Goal: Task Accomplishment & Management: Complete application form

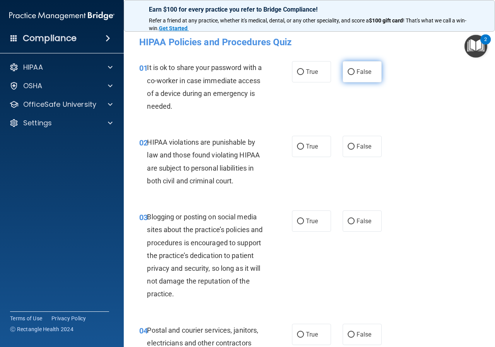
click at [343, 72] on label "False" at bounding box center [362, 71] width 39 height 21
click at [348, 72] on input "False" at bounding box center [351, 72] width 7 height 6
radio input "true"
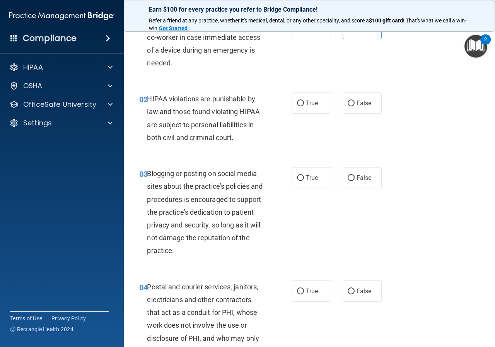
scroll to position [77, 0]
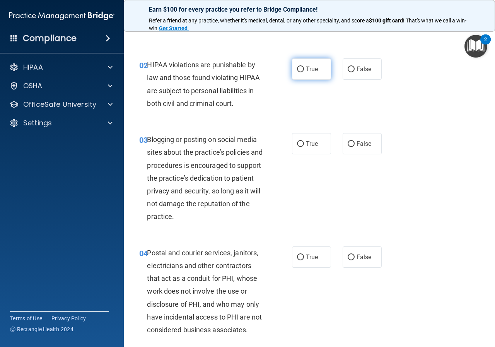
click at [297, 70] on input "True" at bounding box center [300, 69] width 7 height 6
radio input "true"
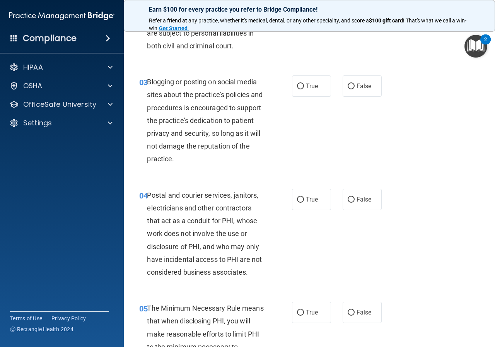
scroll to position [155, 0]
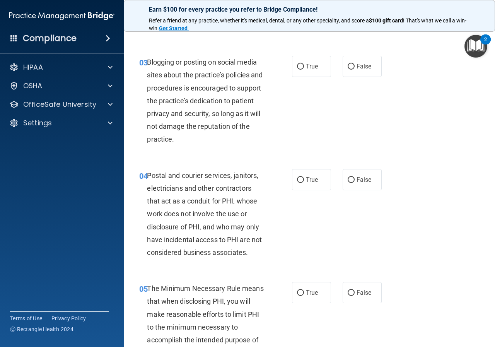
click at [297, 79] on div "03 Blogging or posting on social media sites about the practice’s policies and …" at bounding box center [216, 103] width 176 height 94
click at [297, 73] on label "True" at bounding box center [311, 66] width 39 height 21
click at [297, 70] on input "True" at bounding box center [300, 67] width 7 height 6
radio input "true"
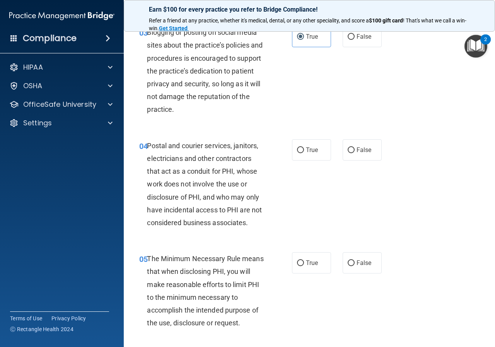
scroll to position [271, 0]
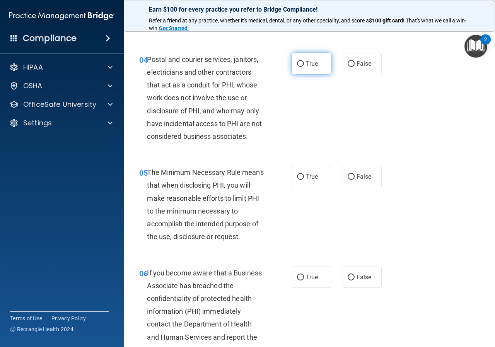
click at [299, 64] on input "True" at bounding box center [300, 64] width 7 height 6
radio input "true"
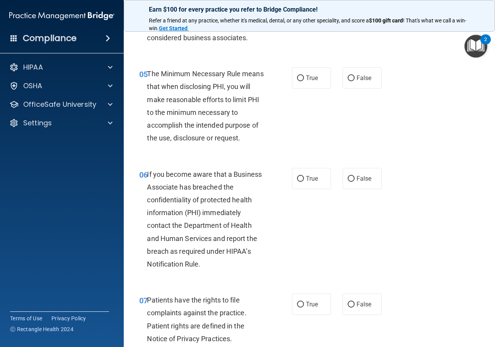
scroll to position [387, 0]
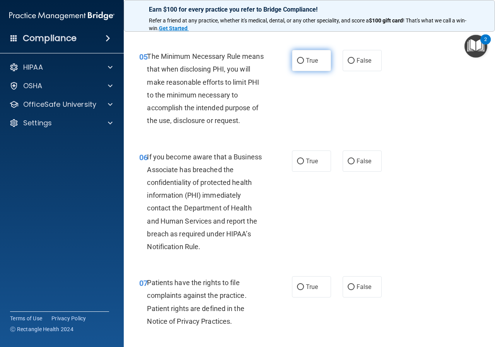
click at [294, 64] on label "True" at bounding box center [311, 60] width 39 height 21
click at [297, 64] on input "True" at bounding box center [300, 61] width 7 height 6
radio input "true"
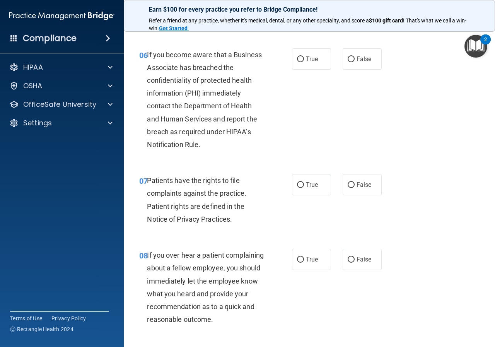
scroll to position [503, 0]
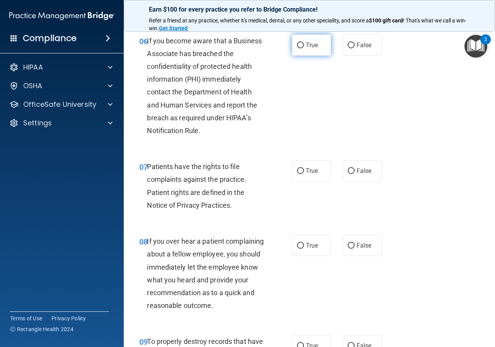
click at [307, 44] on span "True" at bounding box center [312, 44] width 12 height 7
click at [304, 44] on input "True" at bounding box center [300, 46] width 7 height 6
radio input "true"
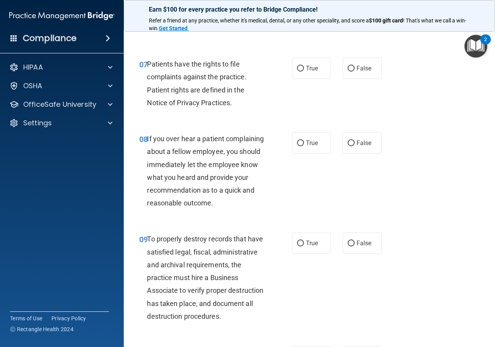
scroll to position [619, 0]
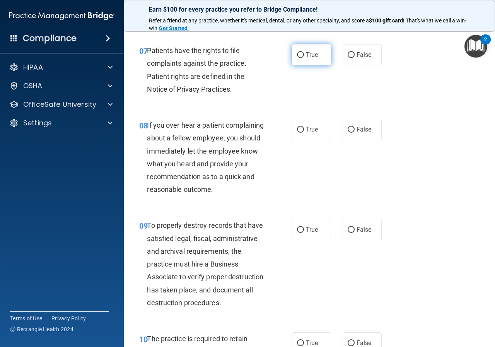
click at [319, 55] on label "True" at bounding box center [311, 54] width 39 height 21
click at [304, 55] on input "True" at bounding box center [300, 55] width 7 height 6
radio input "true"
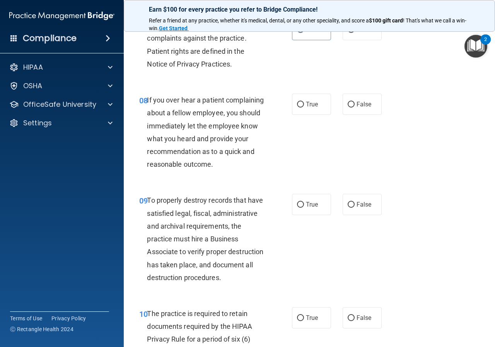
scroll to position [696, 0]
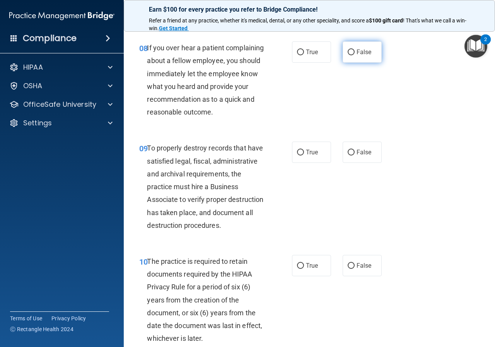
click at [357, 48] on span "False" at bounding box center [363, 51] width 15 height 7
click at [355, 49] on input "False" at bounding box center [351, 52] width 7 height 6
radio input "true"
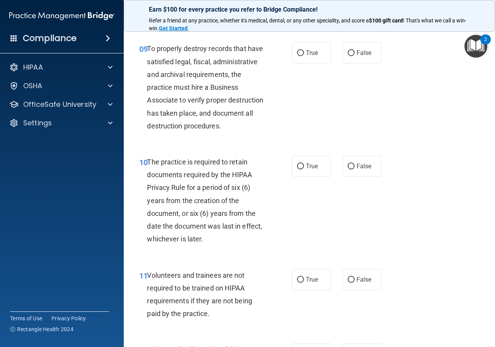
scroll to position [812, 0]
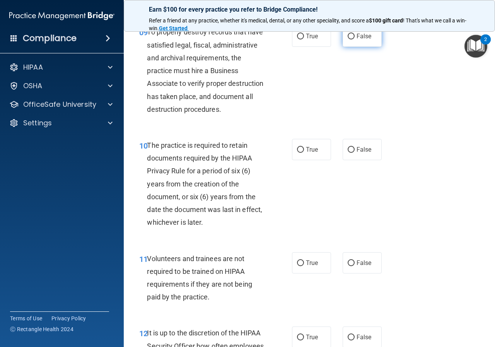
click at [343, 44] on label "False" at bounding box center [362, 36] width 39 height 21
click at [348, 39] on input "False" at bounding box center [351, 37] width 7 height 6
radio input "true"
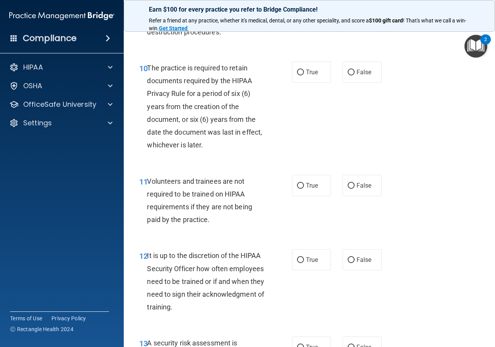
scroll to position [928, 0]
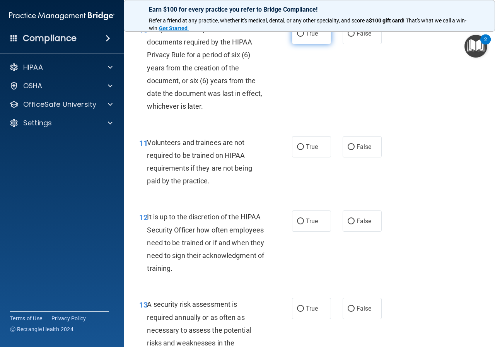
click at [305, 44] on label "True" at bounding box center [311, 33] width 39 height 21
click at [304, 37] on input "True" at bounding box center [300, 34] width 7 height 6
radio input "true"
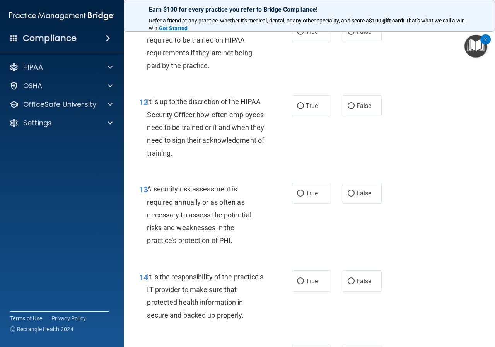
scroll to position [1044, 0]
click at [357, 41] on label "False" at bounding box center [362, 30] width 39 height 21
click at [355, 34] on input "False" at bounding box center [351, 31] width 7 height 6
radio input "true"
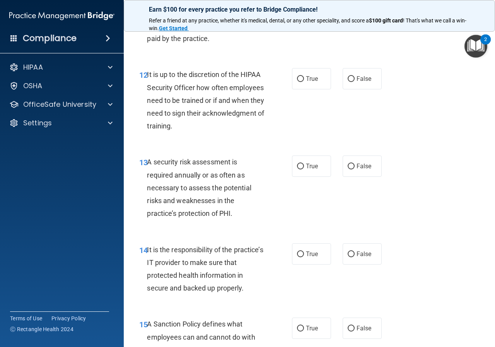
scroll to position [1121, 0]
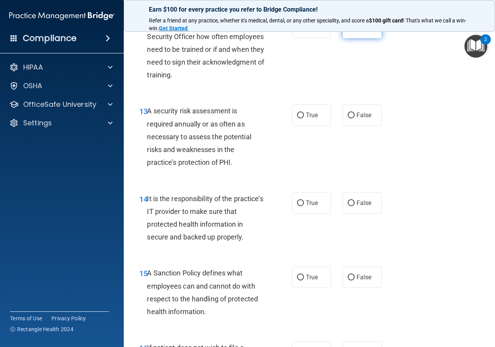
click at [361, 31] on span "False" at bounding box center [363, 27] width 15 height 7
click at [355, 31] on input "False" at bounding box center [351, 28] width 7 height 6
radio input "true"
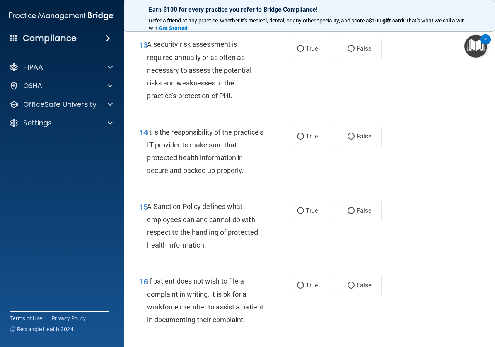
scroll to position [1199, 0]
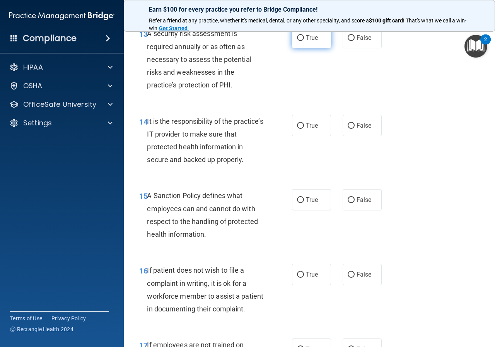
click at [295, 48] on label "True" at bounding box center [311, 37] width 39 height 21
click at [297, 41] on input "True" at bounding box center [300, 38] width 7 height 6
radio input "true"
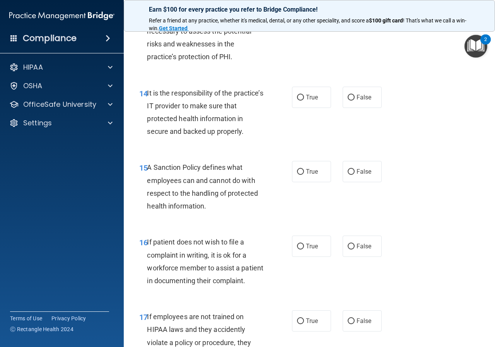
scroll to position [1276, 0]
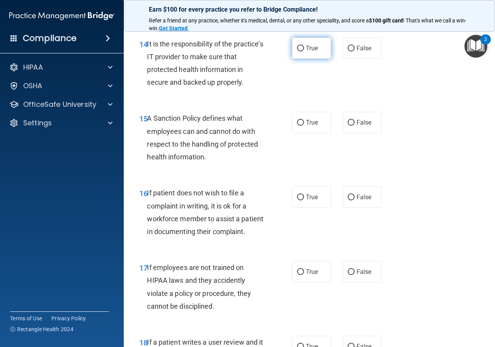
click at [297, 59] on label "True" at bounding box center [311, 48] width 39 height 21
click at [297, 51] on input "True" at bounding box center [300, 49] width 7 height 6
radio input "true"
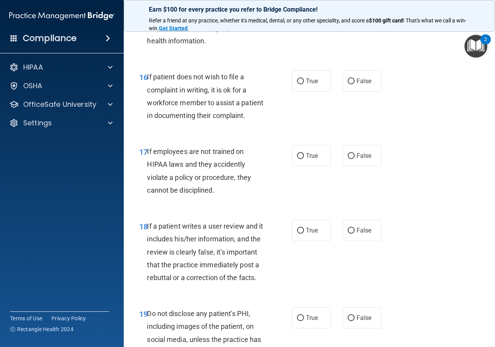
scroll to position [1353, 0]
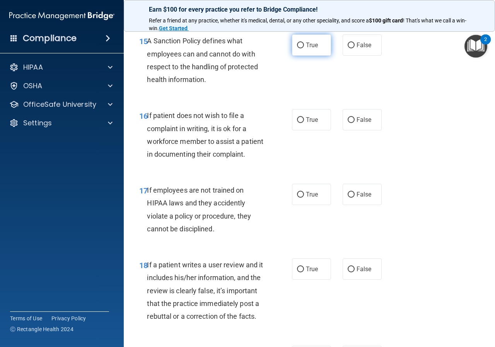
click at [299, 48] on input "True" at bounding box center [300, 46] width 7 height 6
radio input "true"
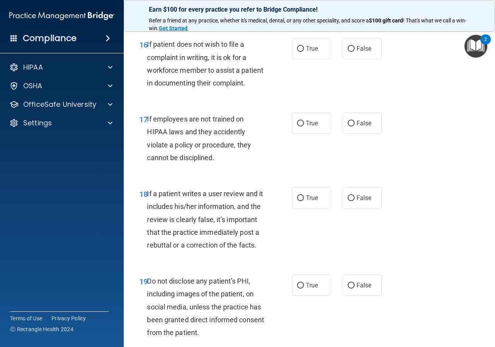
scroll to position [1431, 0]
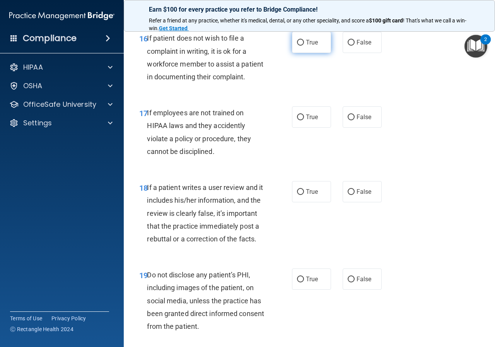
click at [322, 53] on label "True" at bounding box center [311, 42] width 39 height 21
click at [304, 46] on input "True" at bounding box center [300, 43] width 7 height 6
radio input "true"
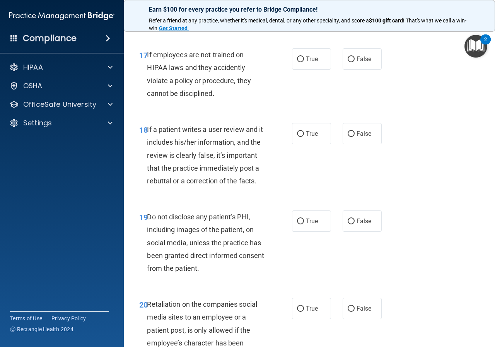
scroll to position [1508, 0]
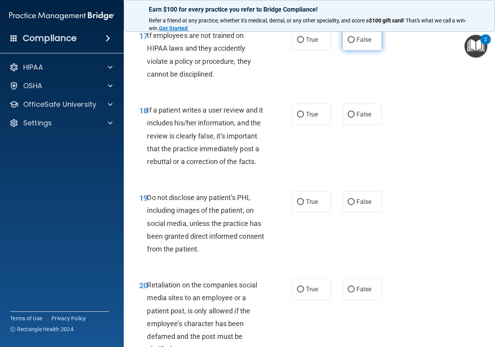
click at [354, 50] on label "False" at bounding box center [362, 39] width 39 height 21
click at [354, 43] on input "False" at bounding box center [351, 40] width 7 height 6
radio input "true"
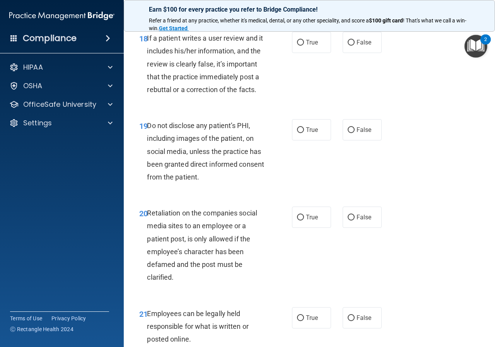
scroll to position [1585, 0]
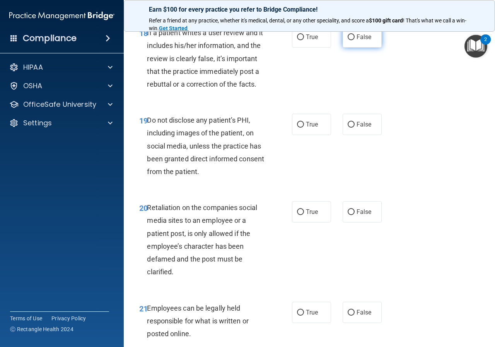
click at [358, 41] on span "False" at bounding box center [363, 36] width 15 height 7
click at [355, 40] on input "False" at bounding box center [351, 37] width 7 height 6
radio input "true"
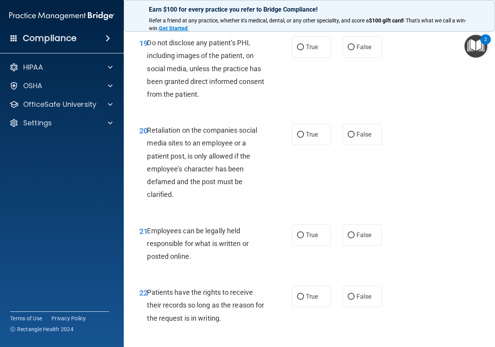
scroll to position [1701, 0]
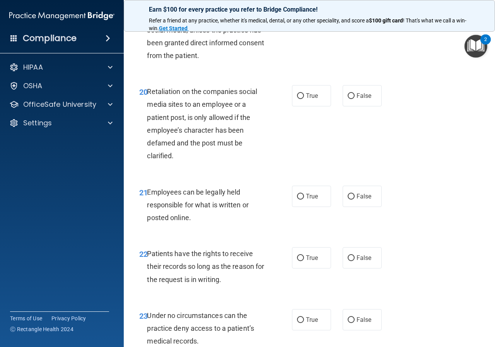
click at [309, 19] on label "True" at bounding box center [311, 8] width 39 height 21
click at [304, 12] on input "True" at bounding box center [300, 9] width 7 height 6
radio input "true"
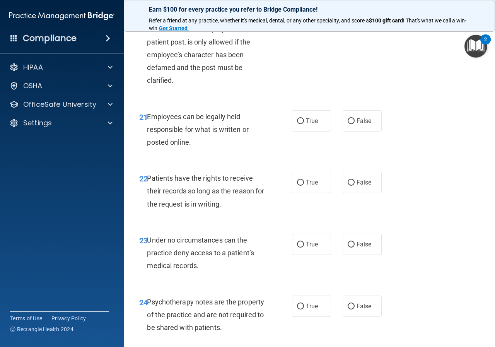
scroll to position [1778, 0]
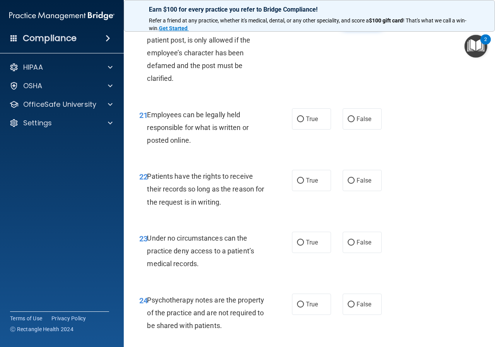
click at [357, 22] on span "False" at bounding box center [363, 18] width 15 height 7
click at [355, 22] on input "False" at bounding box center [351, 19] width 7 height 6
radio input "true"
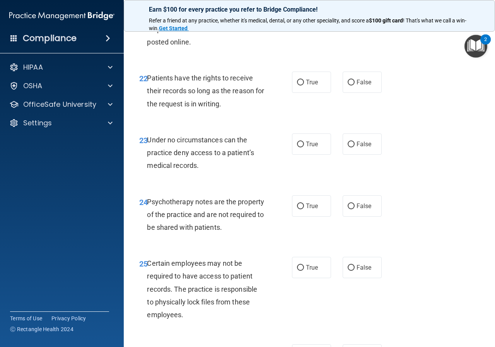
scroll to position [1894, 0]
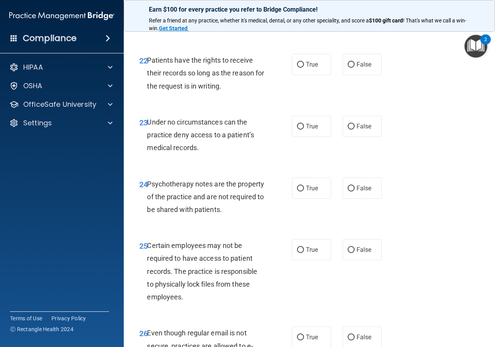
click at [308, 7] on span "True" at bounding box center [312, 2] width 12 height 7
click at [304, 6] on input "True" at bounding box center [300, 3] width 7 height 6
radio input "true"
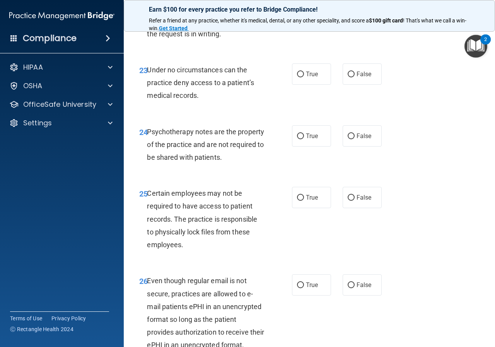
scroll to position [1933, 0]
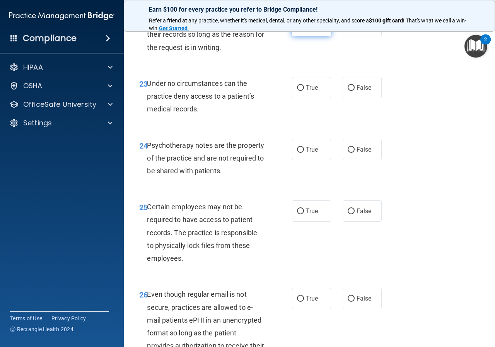
click at [305, 36] on label "True" at bounding box center [311, 25] width 39 height 21
click at [304, 29] on input "True" at bounding box center [300, 26] width 7 height 6
radio input "true"
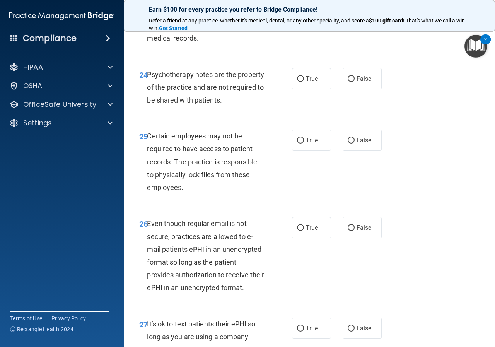
scroll to position [2010, 0]
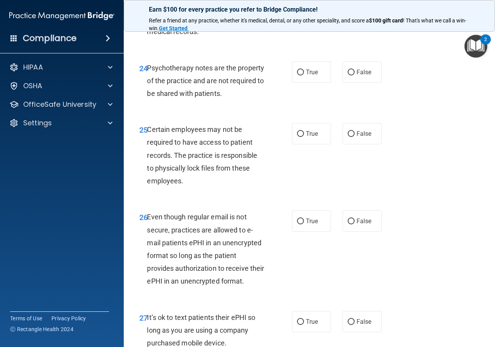
click at [304, 21] on label "True" at bounding box center [311, 10] width 39 height 21
click at [304, 14] on input "True" at bounding box center [300, 11] width 7 height 6
radio input "true"
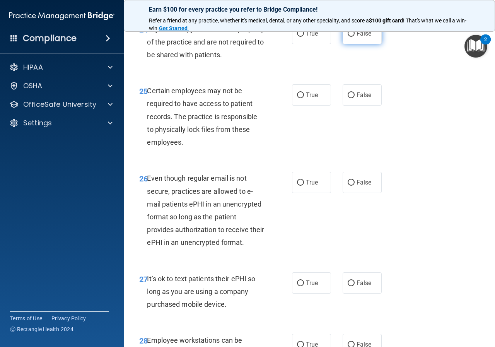
click at [344, 44] on label "False" at bounding box center [362, 33] width 39 height 21
click at [348, 37] on input "False" at bounding box center [351, 34] width 7 height 6
radio input "true"
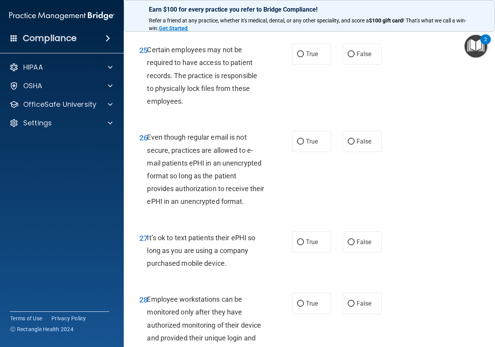
scroll to position [2126, 0]
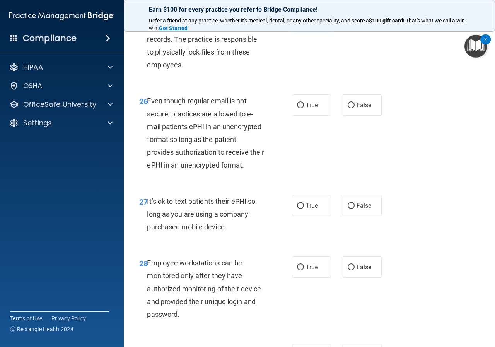
click at [302, 28] on label "True" at bounding box center [311, 17] width 39 height 21
click at [302, 21] on input "True" at bounding box center [300, 18] width 7 height 6
radio input "true"
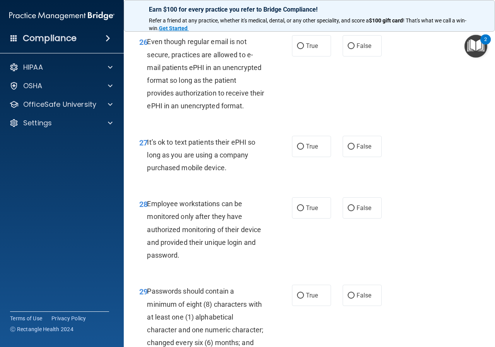
scroll to position [2204, 0]
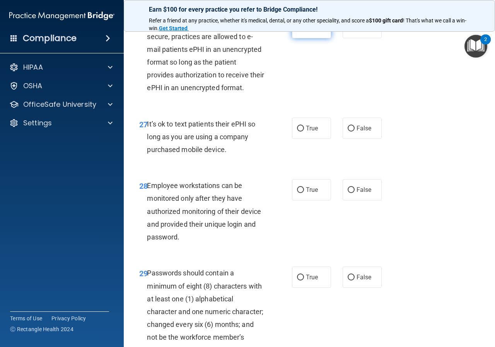
click at [299, 38] on label "True" at bounding box center [311, 27] width 39 height 21
click at [299, 31] on input "True" at bounding box center [300, 28] width 7 height 6
radio input "true"
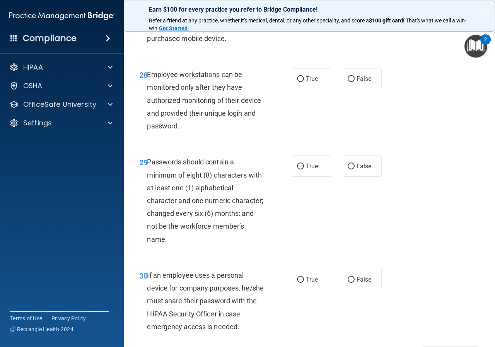
scroll to position [2320, 0]
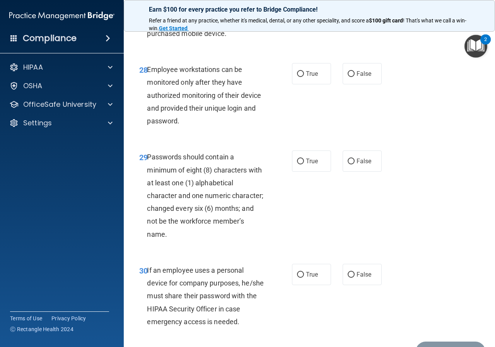
click at [360, 23] on label "False" at bounding box center [362, 12] width 39 height 21
click at [355, 15] on input "False" at bounding box center [351, 13] width 7 height 6
radio input "true"
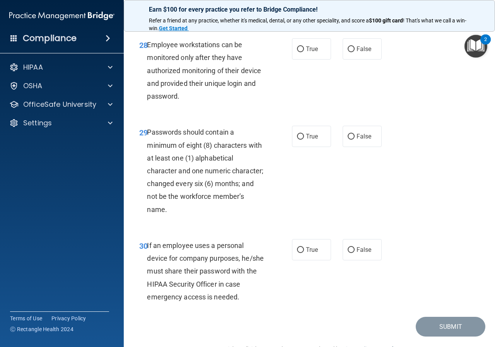
scroll to position [2358, 0]
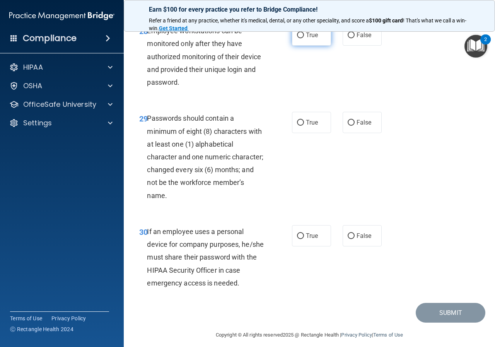
click at [297, 38] on input "True" at bounding box center [300, 35] width 7 height 6
radio input "true"
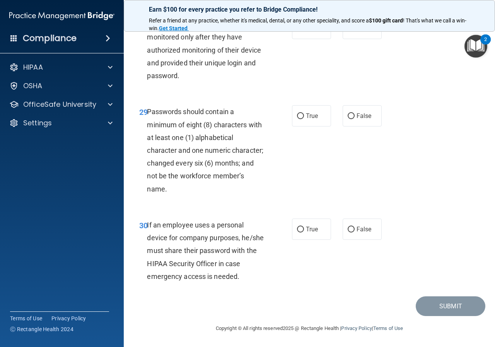
scroll to position [2416, 0]
click at [290, 130] on div "29 Passwords should contain a minimum of eight (8) characters with at least one…" at bounding box center [216, 152] width 176 height 94
click at [302, 118] on label "True" at bounding box center [311, 115] width 39 height 21
click at [302, 118] on input "True" at bounding box center [300, 116] width 7 height 6
radio input "true"
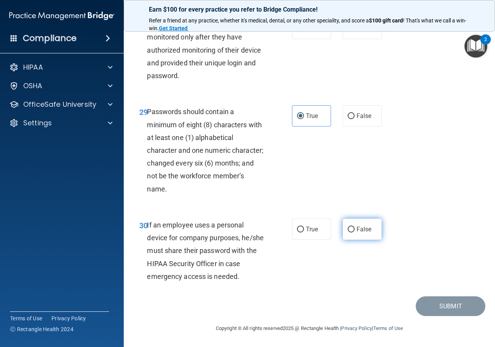
click at [360, 229] on span "False" at bounding box center [363, 228] width 15 height 7
click at [355, 229] on input "False" at bounding box center [351, 230] width 7 height 6
radio input "true"
click at [455, 303] on button "Submit" at bounding box center [451, 306] width 70 height 20
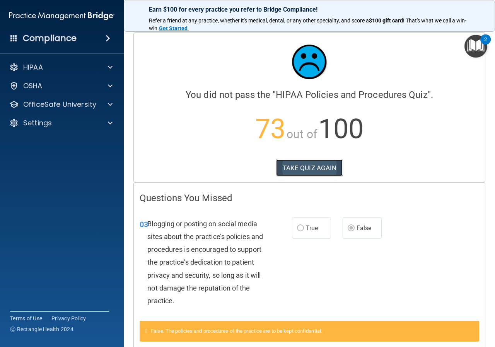
click at [305, 175] on button "TAKE QUIZ AGAIN" at bounding box center [309, 167] width 67 height 17
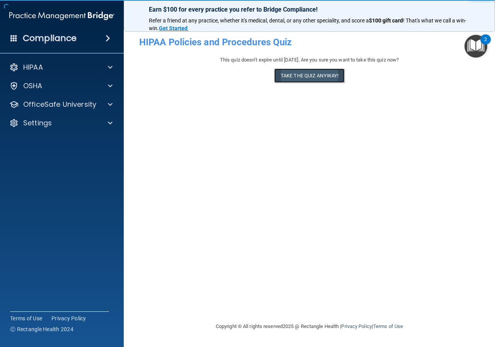
click at [309, 76] on button "Take the quiz anyway!" at bounding box center [309, 75] width 70 height 14
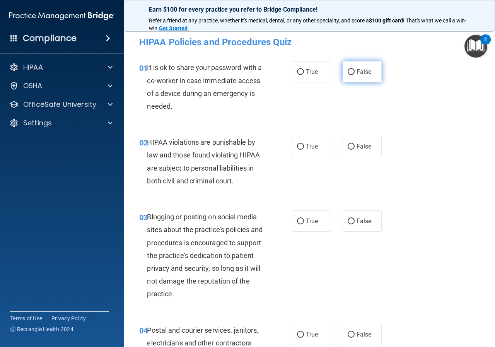
click at [360, 70] on span "False" at bounding box center [363, 71] width 15 height 7
click at [355, 70] on input "False" at bounding box center [351, 72] width 7 height 6
radio input "true"
click at [313, 148] on span "True" at bounding box center [312, 146] width 12 height 7
click at [304, 148] on input "True" at bounding box center [300, 147] width 7 height 6
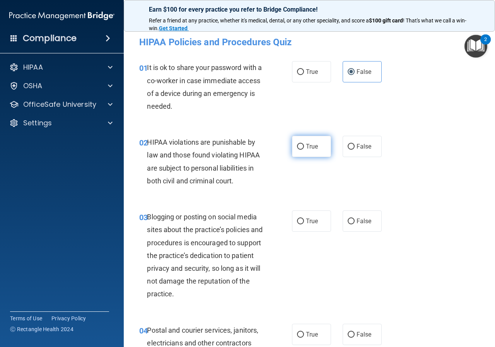
radio input "true"
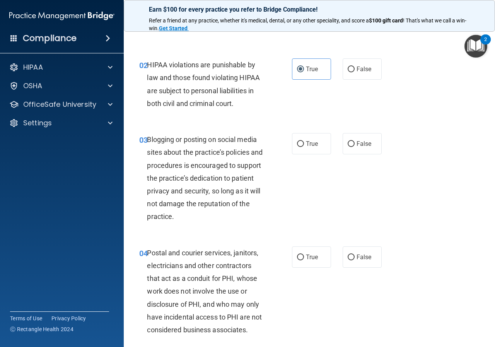
scroll to position [116, 0]
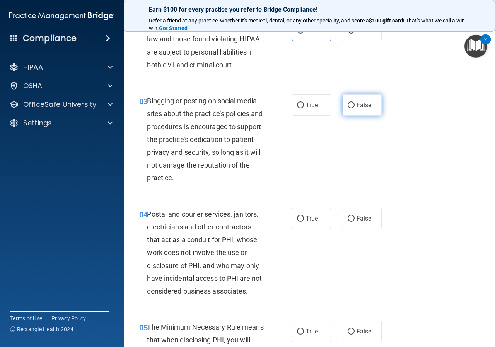
click at [359, 107] on span "False" at bounding box center [363, 104] width 15 height 7
click at [355, 107] on input "False" at bounding box center [351, 105] width 7 height 6
radio input "true"
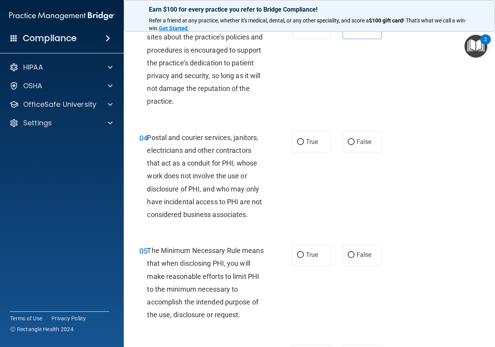
scroll to position [193, 0]
click at [311, 141] on span "True" at bounding box center [312, 140] width 12 height 7
click at [304, 141] on input "True" at bounding box center [300, 141] width 7 height 6
radio input "true"
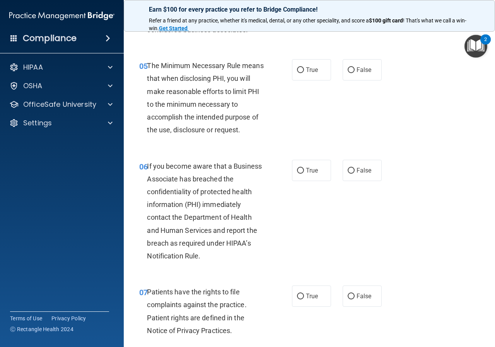
scroll to position [387, 0]
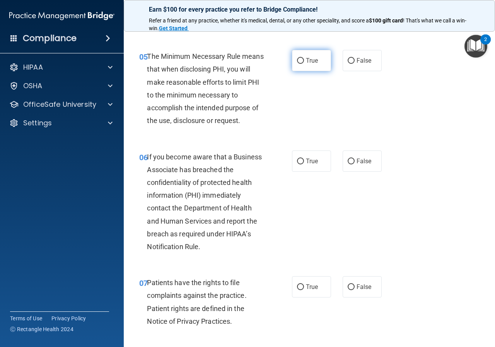
click at [311, 59] on span "True" at bounding box center [312, 60] width 12 height 7
click at [304, 59] on input "True" at bounding box center [300, 61] width 7 height 6
radio input "true"
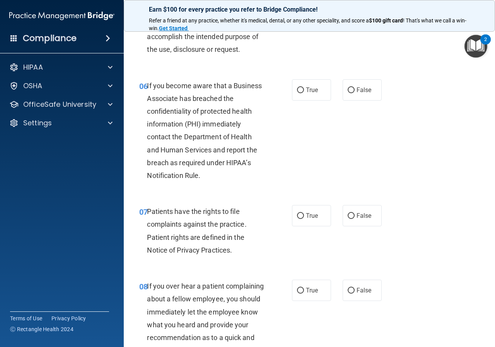
scroll to position [464, 0]
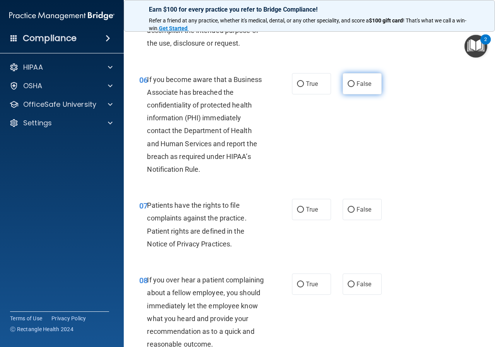
click at [374, 83] on label "False" at bounding box center [362, 83] width 39 height 21
click at [355, 83] on input "False" at bounding box center [351, 84] width 7 height 6
radio input "true"
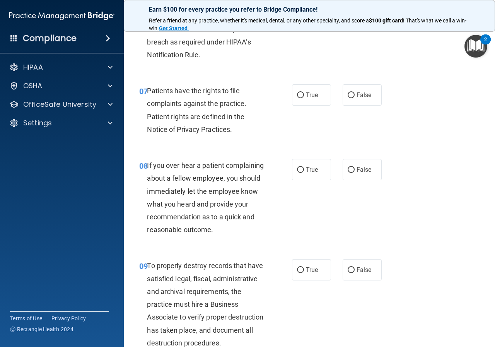
scroll to position [580, 0]
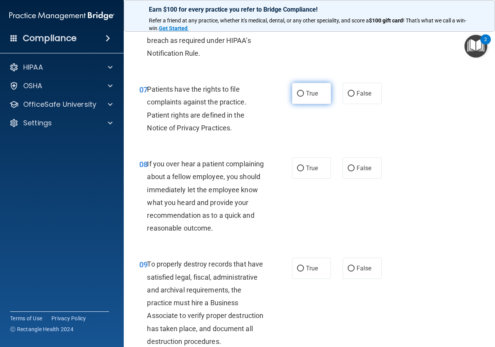
click at [302, 97] on label "True" at bounding box center [311, 93] width 39 height 21
click at [302, 97] on input "True" at bounding box center [300, 94] width 7 height 6
radio input "true"
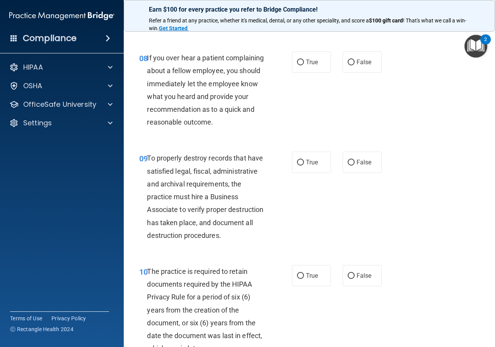
scroll to position [696, 0]
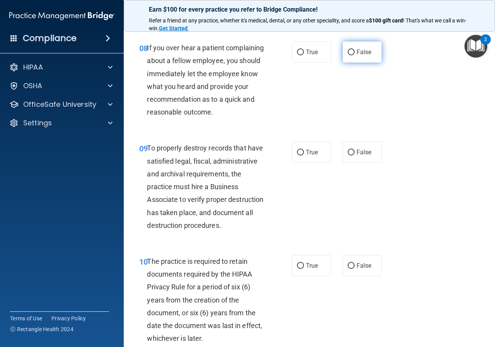
click at [368, 50] on label "False" at bounding box center [362, 51] width 39 height 21
click at [355, 50] on input "False" at bounding box center [351, 52] width 7 height 6
radio input "true"
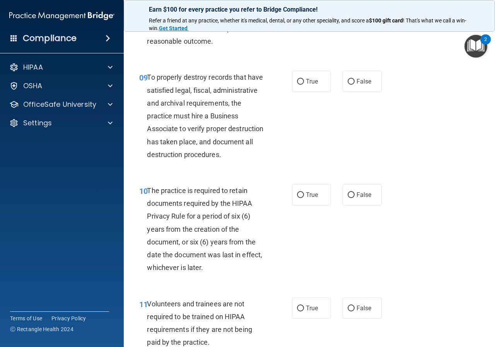
scroll to position [773, 0]
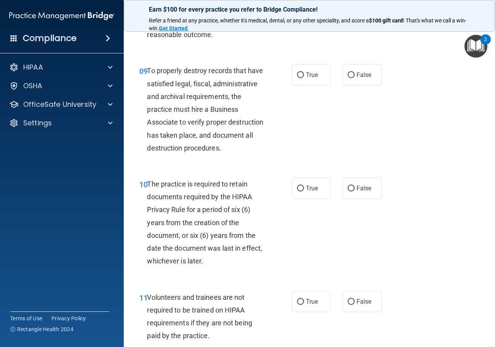
click at [379, 83] on div "True False" at bounding box center [339, 74] width 94 height 21
click at [353, 85] on label "False" at bounding box center [362, 74] width 39 height 21
click at [353, 78] on input "False" at bounding box center [351, 75] width 7 height 6
radio input "true"
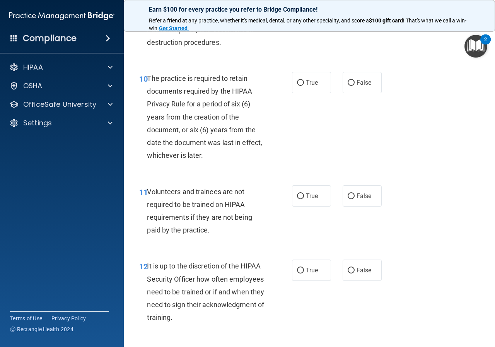
scroll to position [889, 0]
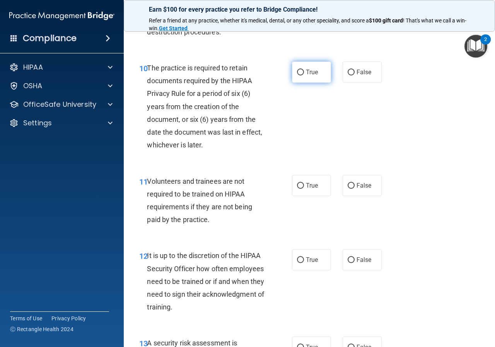
click at [319, 83] on label "True" at bounding box center [311, 71] width 39 height 21
click at [304, 75] on input "True" at bounding box center [300, 73] width 7 height 6
radio input "true"
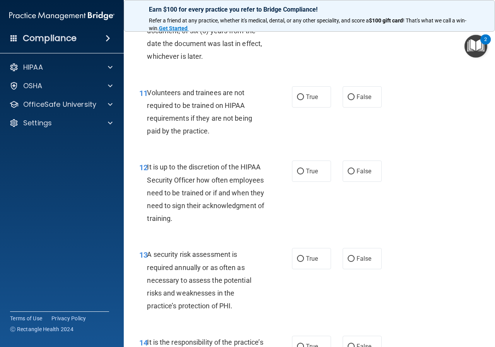
scroll to position [1005, 0]
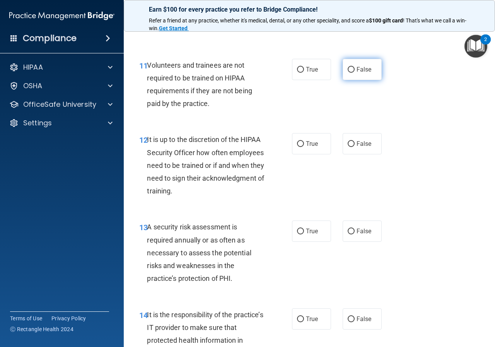
click at [350, 73] on input "False" at bounding box center [351, 70] width 7 height 6
radio input "true"
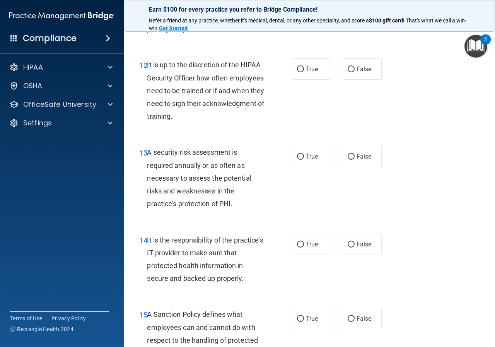
scroll to position [1083, 0]
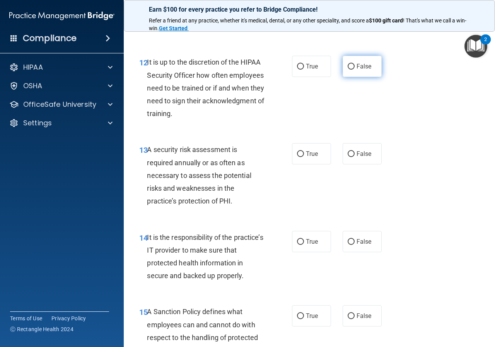
click at [356, 70] on span "False" at bounding box center [363, 66] width 15 height 7
click at [355, 70] on input "False" at bounding box center [351, 67] width 7 height 6
radio input "true"
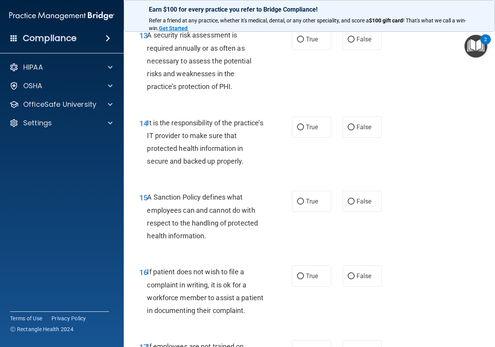
scroll to position [1199, 0]
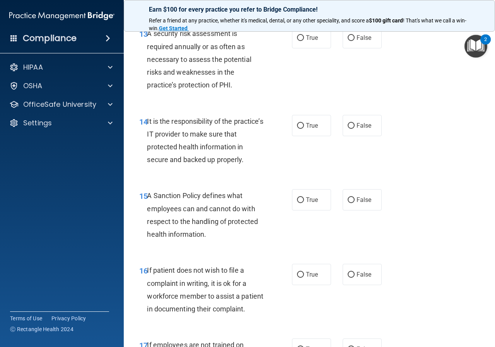
click at [308, 75] on div "13 A security risk assessment is required annually or as often as necessary to …" at bounding box center [309, 60] width 352 height 87
click at [308, 48] on label "True" at bounding box center [311, 37] width 39 height 21
click at [304, 41] on input "True" at bounding box center [300, 38] width 7 height 6
radio input "true"
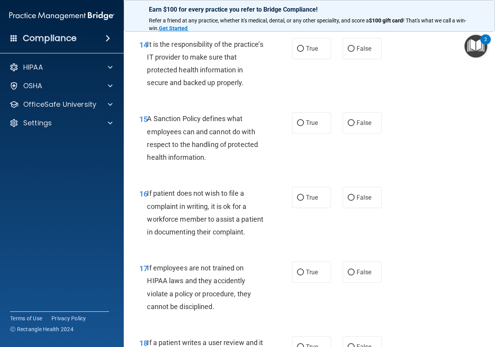
scroll to position [1276, 0]
click at [351, 51] on input "False" at bounding box center [351, 49] width 7 height 6
radio input "true"
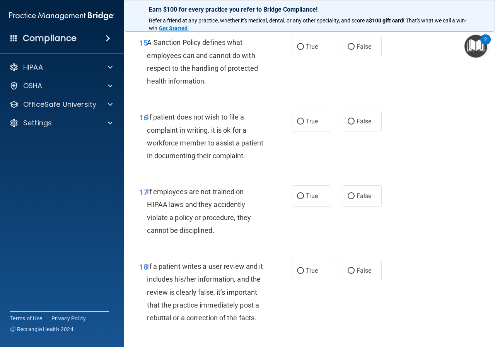
scroll to position [1353, 0]
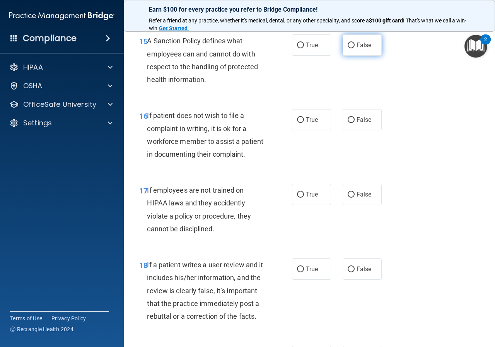
click at [359, 56] on label "False" at bounding box center [362, 44] width 39 height 21
click at [355, 48] on input "False" at bounding box center [351, 46] width 7 height 6
radio input "true"
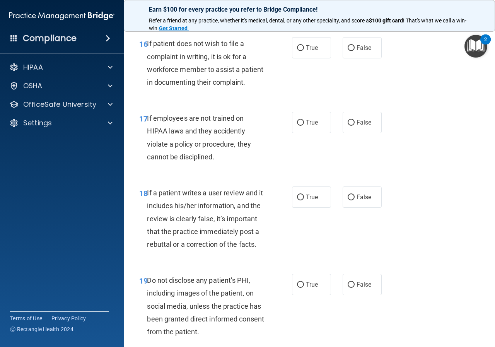
scroll to position [1431, 0]
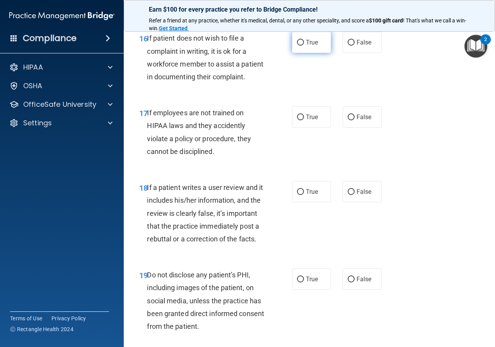
click at [321, 53] on label "True" at bounding box center [311, 42] width 39 height 21
click at [304, 46] on input "True" at bounding box center [300, 43] width 7 height 6
radio input "true"
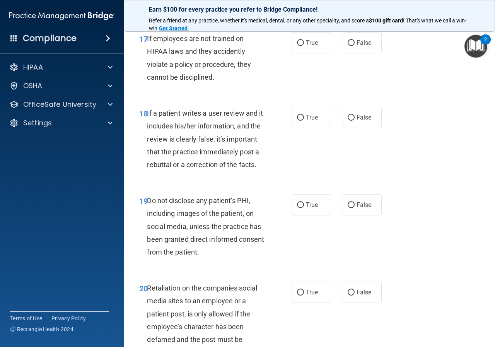
scroll to position [1508, 0]
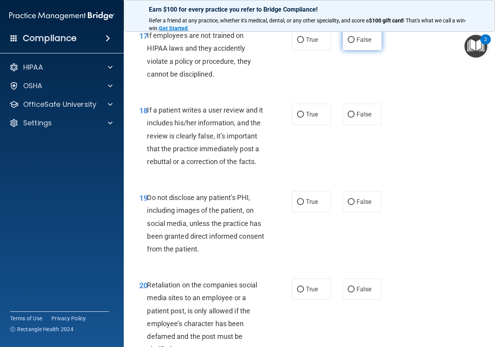
click at [361, 43] on span "False" at bounding box center [363, 39] width 15 height 7
click at [355, 43] on input "False" at bounding box center [351, 40] width 7 height 6
radio input "true"
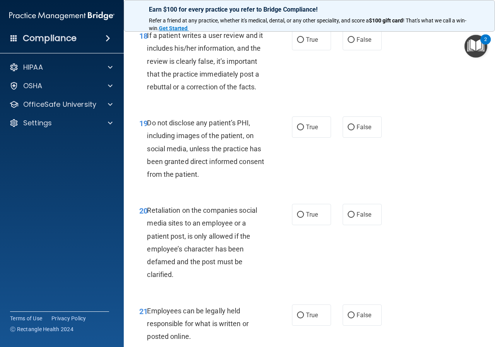
scroll to position [1585, 0]
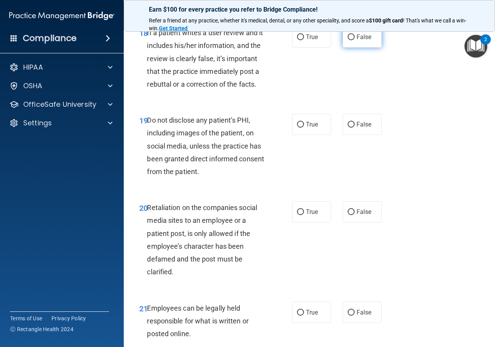
click at [356, 41] on span "False" at bounding box center [363, 36] width 15 height 7
click at [355, 40] on input "False" at bounding box center [351, 37] width 7 height 6
radio input "true"
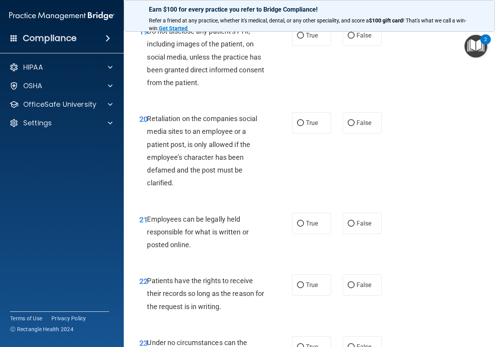
scroll to position [1701, 0]
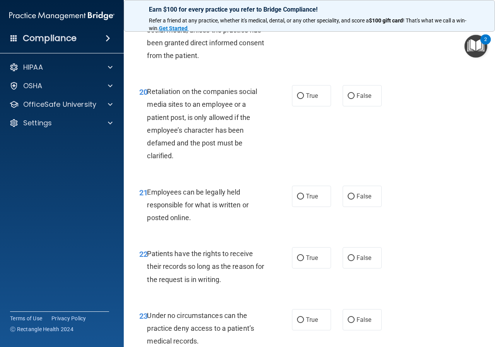
click at [314, 12] on span "True" at bounding box center [312, 8] width 12 height 7
click at [304, 12] on input "True" at bounding box center [300, 9] width 7 height 6
radio input "true"
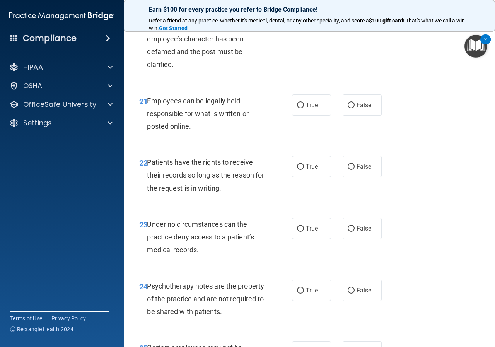
scroll to position [1778, 0]
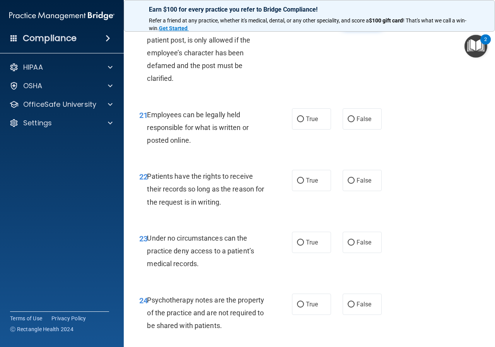
click at [350, 29] on label "False" at bounding box center [362, 18] width 39 height 21
click at [350, 22] on input "False" at bounding box center [351, 19] width 7 height 6
radio input "true"
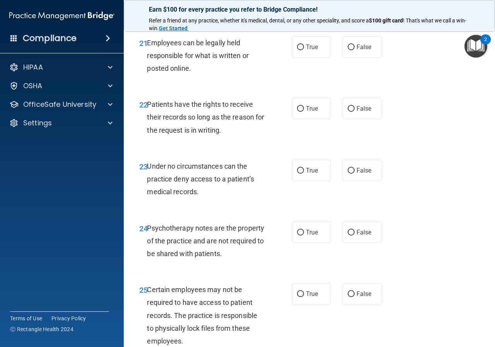
scroll to position [1856, 0]
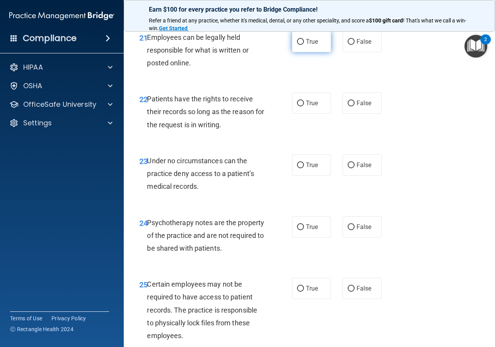
click at [312, 52] on label "True" at bounding box center [311, 41] width 39 height 21
click at [304, 45] on input "True" at bounding box center [300, 42] width 7 height 6
radio input "true"
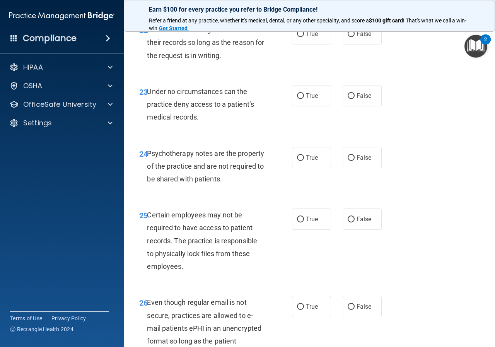
scroll to position [1933, 0]
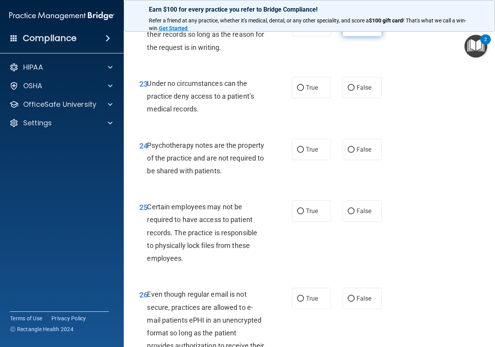
click at [361, 29] on span "False" at bounding box center [363, 25] width 15 height 7
click at [355, 29] on input "False" at bounding box center [351, 26] width 7 height 6
radio input "true"
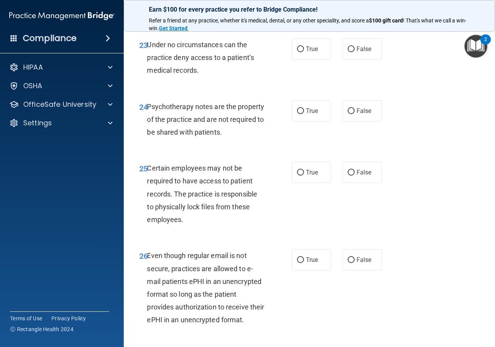
scroll to position [2010, 0]
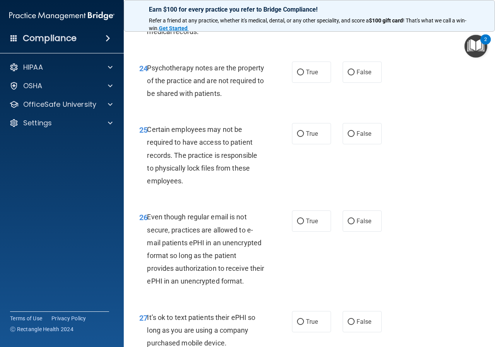
click at [352, 21] on label "False" at bounding box center [362, 10] width 39 height 21
click at [352, 14] on input "False" at bounding box center [351, 11] width 7 height 6
radio input "true"
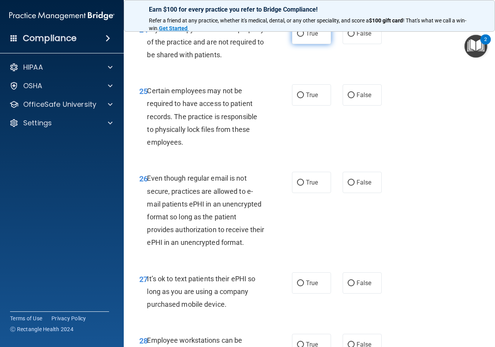
click at [309, 37] on span "True" at bounding box center [312, 33] width 12 height 7
click at [304, 37] on input "True" at bounding box center [300, 34] width 7 height 6
radio input "true"
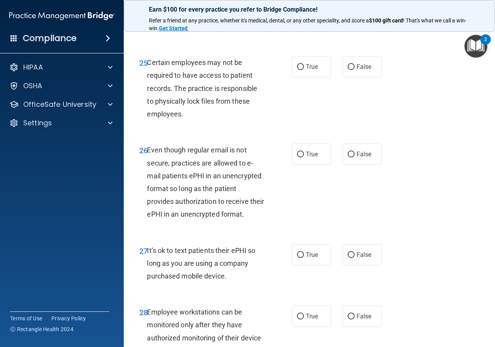
scroll to position [2126, 0]
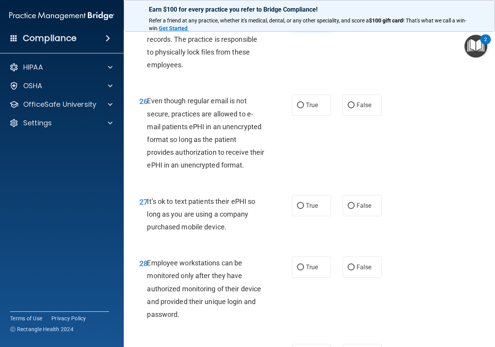
click at [316, 28] on label "True" at bounding box center [311, 17] width 39 height 21
click at [304, 21] on input "True" at bounding box center [300, 18] width 7 height 6
radio input "true"
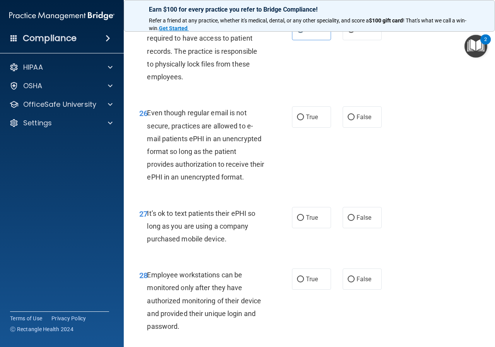
scroll to position [2223, 0]
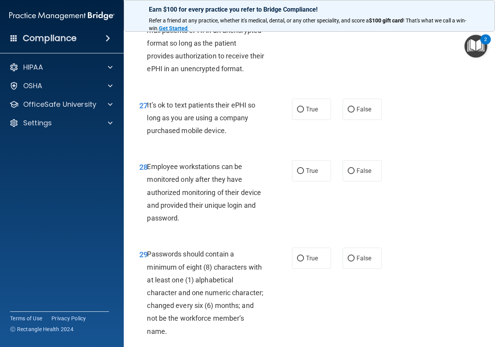
click at [297, 12] on input "True" at bounding box center [300, 9] width 7 height 6
radio input "true"
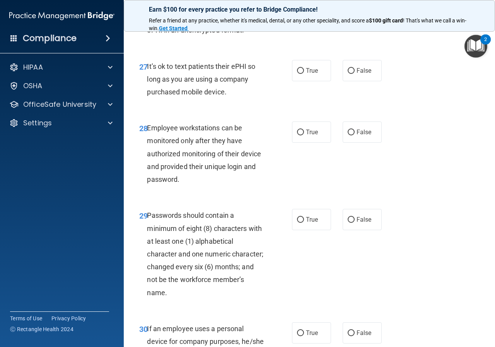
scroll to position [2300, 0]
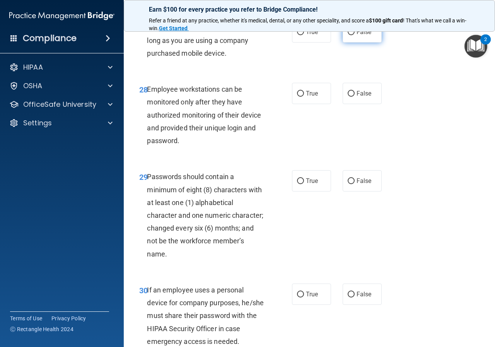
click at [347, 43] on label "False" at bounding box center [362, 31] width 39 height 21
click at [348, 35] on input "False" at bounding box center [351, 32] width 7 height 6
radio input "true"
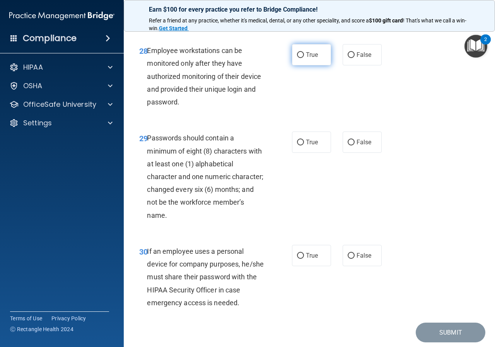
click at [305, 65] on label "True" at bounding box center [311, 54] width 39 height 21
click at [304, 58] on input "True" at bounding box center [300, 55] width 7 height 6
radio input "true"
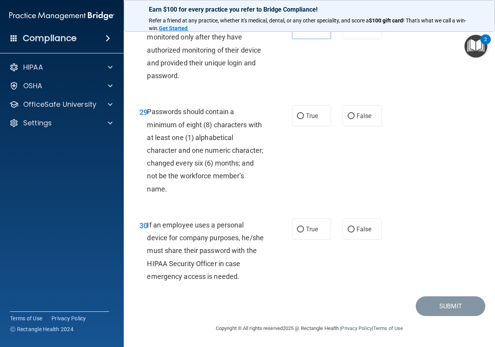
scroll to position [2416, 0]
click at [315, 123] on label "True" at bounding box center [311, 115] width 39 height 21
click at [304, 119] on input "True" at bounding box center [300, 116] width 7 height 6
radio input "true"
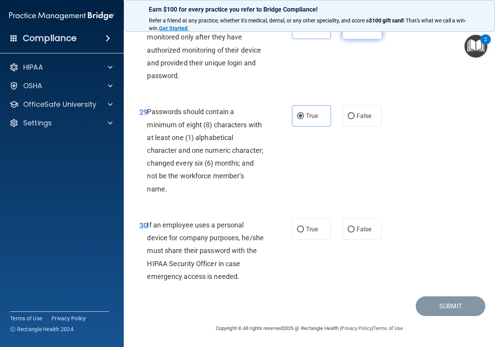
click at [348, 32] on input "False" at bounding box center [351, 29] width 7 height 6
radio input "true"
radio input "false"
click at [356, 232] on span "False" at bounding box center [363, 228] width 15 height 7
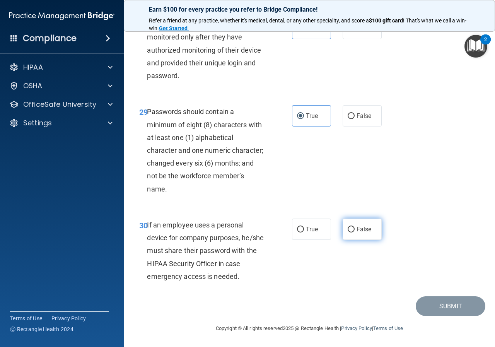
click at [354, 232] on input "False" at bounding box center [351, 230] width 7 height 6
radio input "true"
click at [436, 307] on button "Submit" at bounding box center [451, 306] width 70 height 20
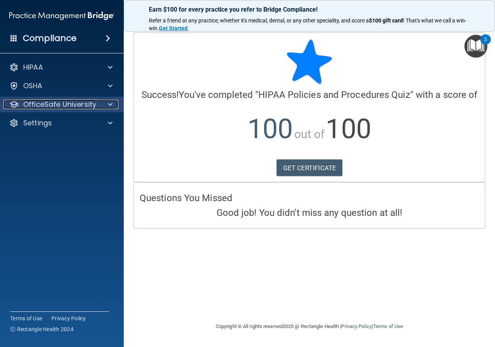
click at [96, 101] on div "OfficeSafe University" at bounding box center [51, 104] width 96 height 9
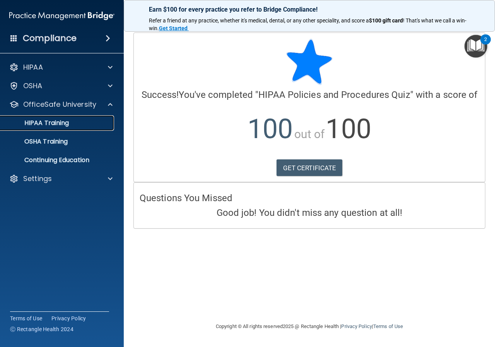
click at [53, 122] on p "HIPAA Training" at bounding box center [37, 123] width 64 height 8
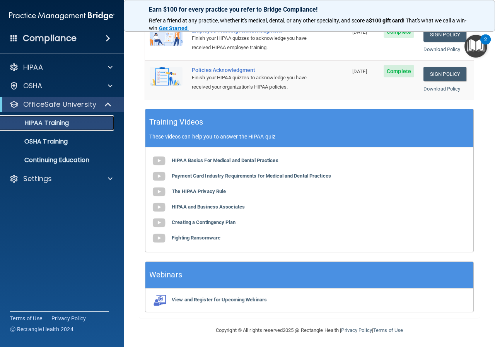
scroll to position [271, 0]
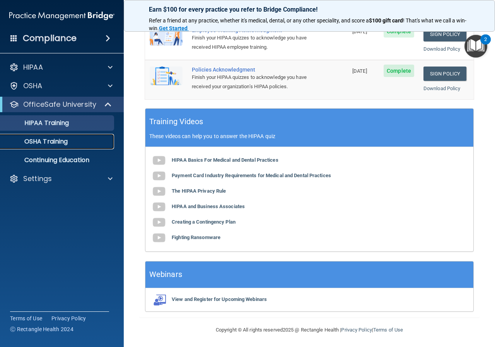
click at [48, 147] on link "OSHA Training" at bounding box center [53, 141] width 122 height 15
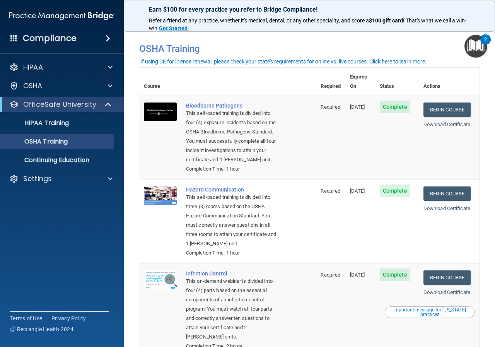
click at [320, 134] on td "Required" at bounding box center [330, 138] width 29 height 84
click at [440, 102] on link "Begin Course" at bounding box center [446, 109] width 47 height 14
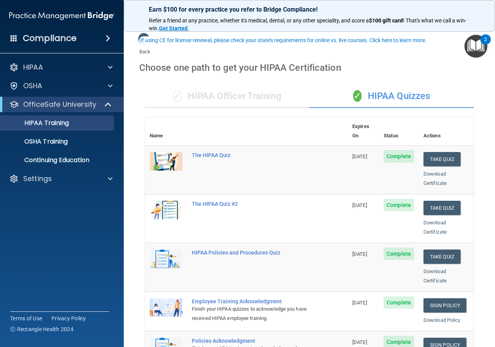
scroll to position [39, 0]
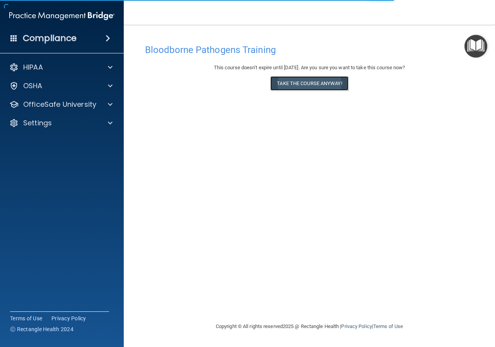
click at [316, 81] on button "Take the course anyway!" at bounding box center [309, 83] width 78 height 14
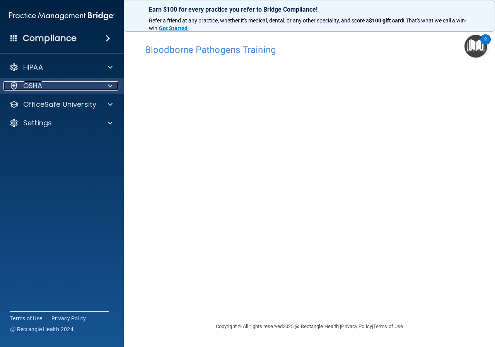
click at [116, 83] on div at bounding box center [108, 85] width 19 height 9
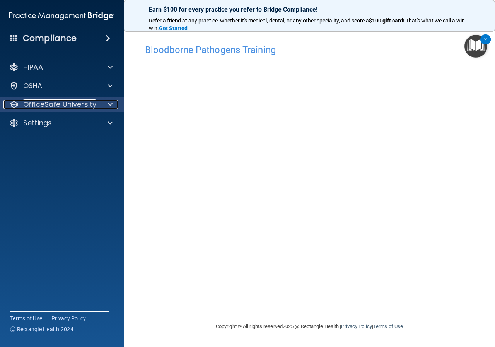
click at [103, 104] on div at bounding box center [108, 104] width 19 height 9
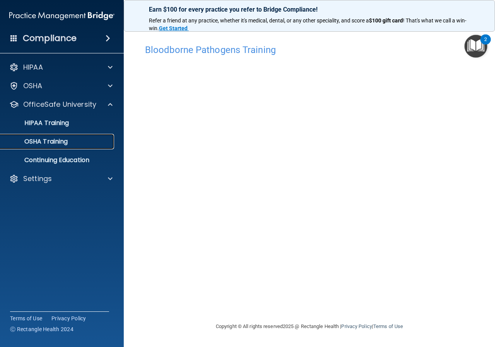
click at [54, 138] on p "OSHA Training" at bounding box center [36, 142] width 63 height 8
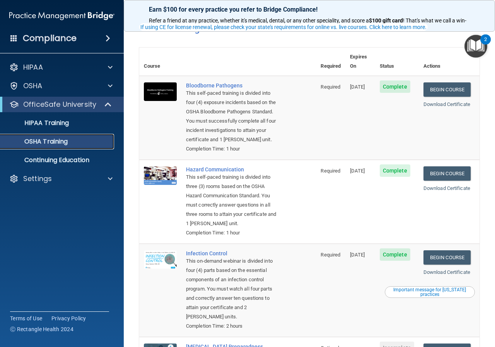
scroll to position [39, 0]
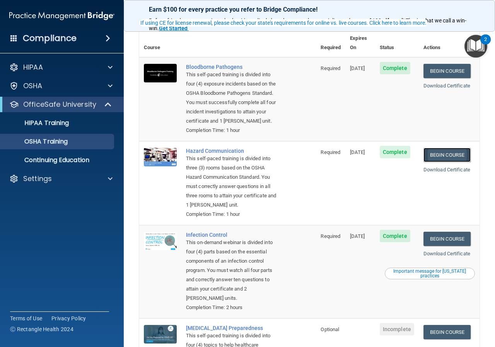
click at [447, 152] on link "Begin Course" at bounding box center [446, 155] width 47 height 14
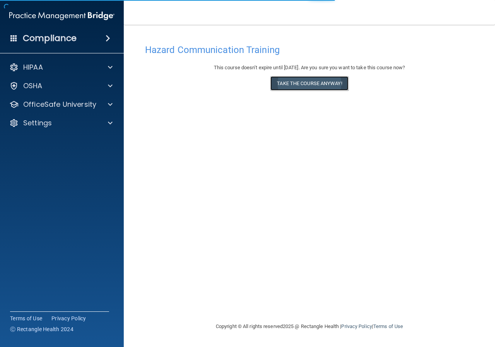
click at [314, 82] on button "Take the course anyway!" at bounding box center [309, 83] width 78 height 14
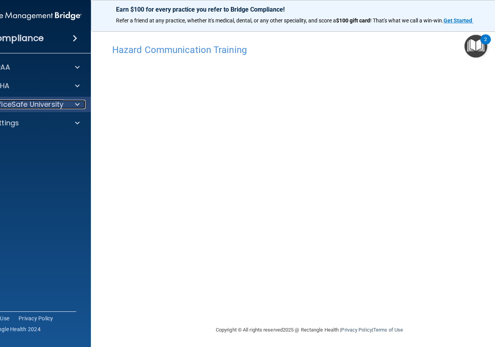
click at [54, 102] on p "OfficeSafe University" at bounding box center [26, 104] width 73 height 9
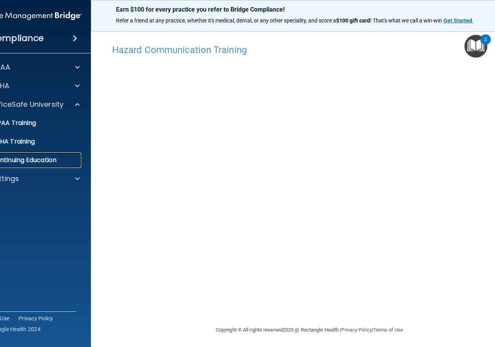
click at [51, 160] on p "Continuing Education" at bounding box center [25, 160] width 106 height 8
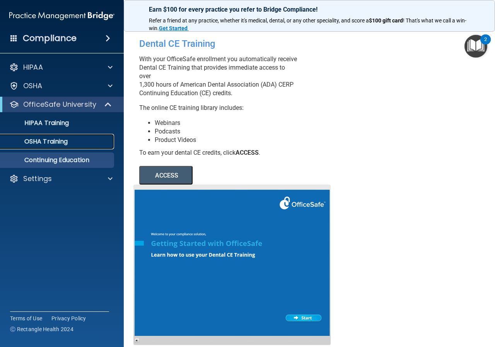
click at [63, 142] on p "OSHA Training" at bounding box center [36, 142] width 63 height 8
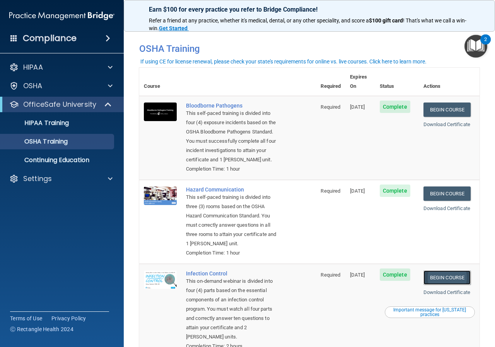
click at [451, 285] on link "Begin Course" at bounding box center [446, 277] width 47 height 14
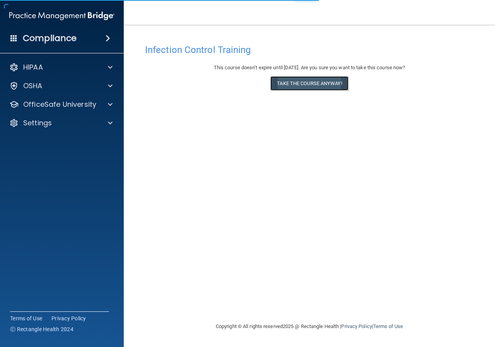
click at [302, 83] on button "Take the course anyway!" at bounding box center [309, 83] width 78 height 14
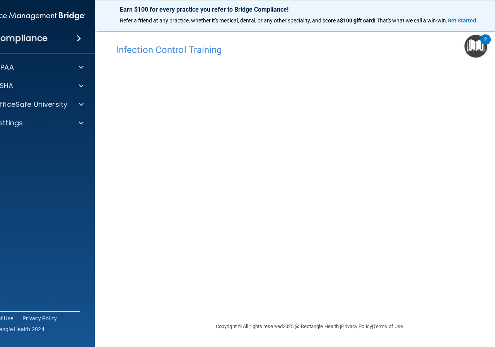
click at [96, 72] on main "Infection Control Training This course doesn’t expire until [DATE]. Are you sur…" at bounding box center [309, 186] width 429 height 322
click at [109, 164] on main "Infection Control Training This course doesn’t expire until [DATE]. Are you sur…" at bounding box center [309, 186] width 429 height 322
click at [30, 106] on p "OfficeSafe University" at bounding box center [30, 104] width 73 height 9
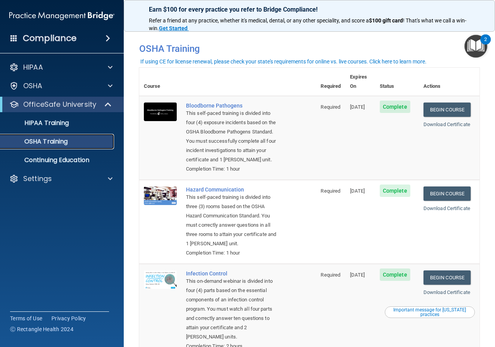
click at [58, 143] on p "OSHA Training" at bounding box center [36, 142] width 63 height 8
click at [53, 144] on p "OSHA Training" at bounding box center [36, 142] width 63 height 8
click at [42, 108] on p "OfficeSafe University" at bounding box center [59, 104] width 73 height 9
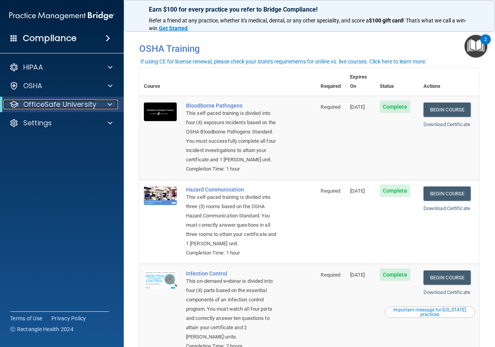
click at [43, 106] on p "OfficeSafe University" at bounding box center [59, 104] width 73 height 9
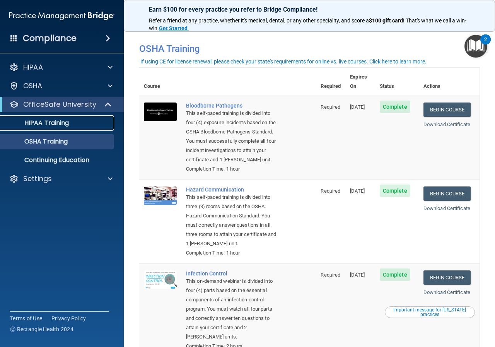
click at [46, 124] on p "HIPAA Training" at bounding box center [37, 123] width 64 height 8
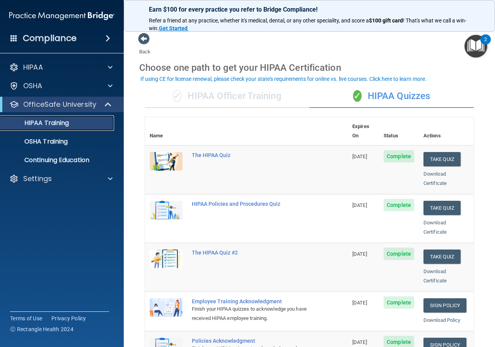
scroll to position [39, 0]
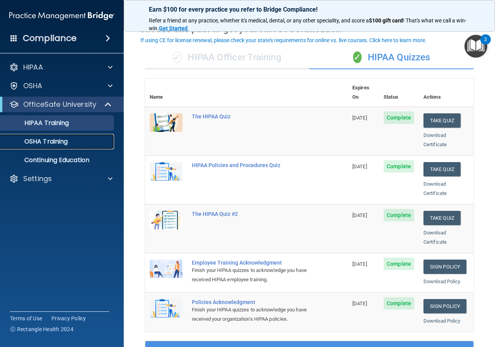
click at [65, 144] on p "OSHA Training" at bounding box center [36, 142] width 63 height 8
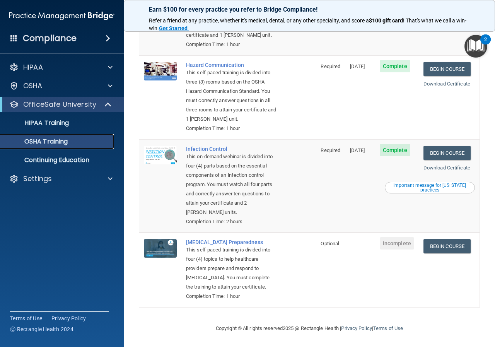
scroll to position [154, 0]
